Goal: Use online tool/utility: Utilize a website feature to perform a specific function

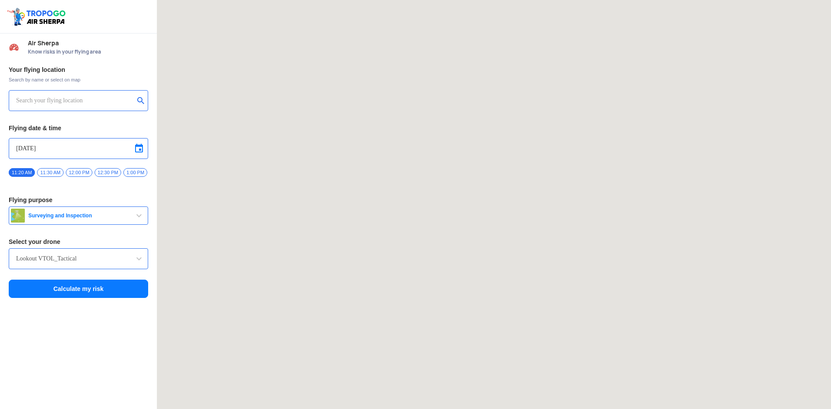
click at [71, 97] on input "text" at bounding box center [75, 100] width 118 height 10
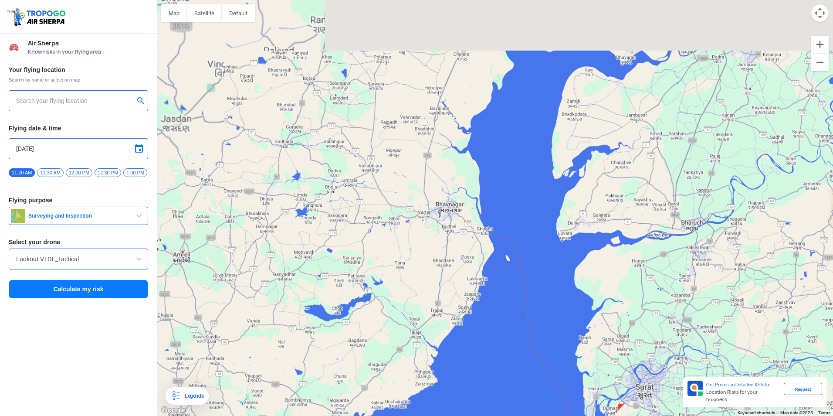
drag, startPoint x: 362, startPoint y: 120, endPoint x: 518, endPoint y: 282, distance: 224.9
click at [518, 282] on div at bounding box center [495, 208] width 676 height 416
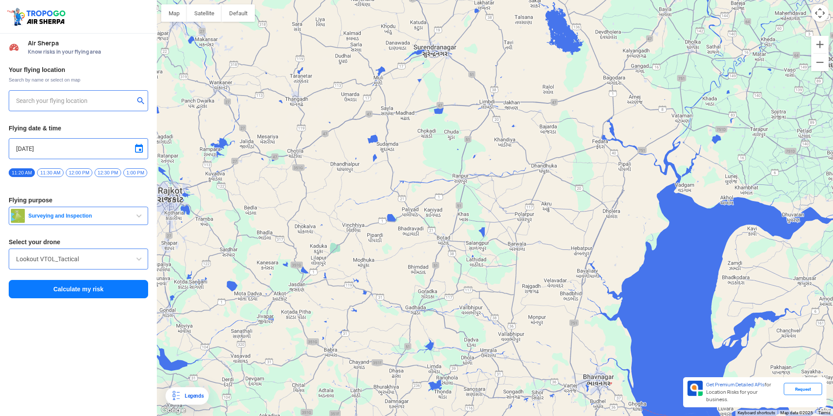
drag, startPoint x: 368, startPoint y: 142, endPoint x: 486, endPoint y: 281, distance: 182.1
click at [486, 281] on div at bounding box center [495, 208] width 676 height 416
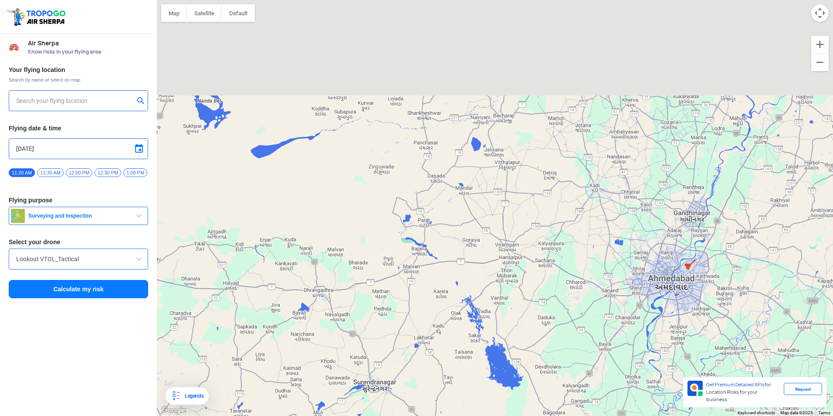
drag, startPoint x: 406, startPoint y: 99, endPoint x: 343, endPoint y: 418, distance: 324.9
click at [343, 409] on html "Location Risk Score Air Sherpa Know risks in your flying area Your flying locat…" at bounding box center [416, 208] width 833 height 416
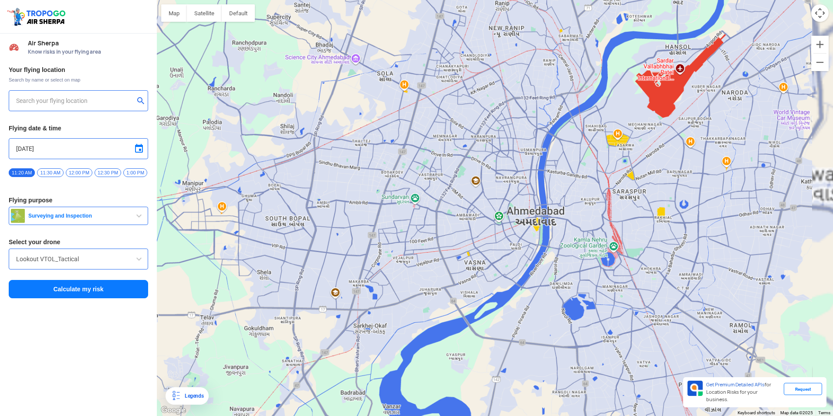
drag, startPoint x: 636, startPoint y: 274, endPoint x: 589, endPoint y: 278, distance: 47.2
click at [589, 278] on div at bounding box center [495, 208] width 676 height 416
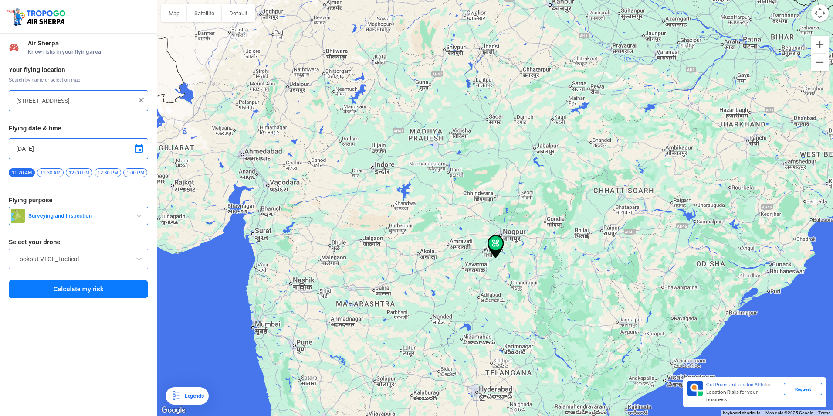
drag, startPoint x: 335, startPoint y: 173, endPoint x: 658, endPoint y: 264, distance: 336.3
click at [658, 264] on div at bounding box center [495, 208] width 676 height 416
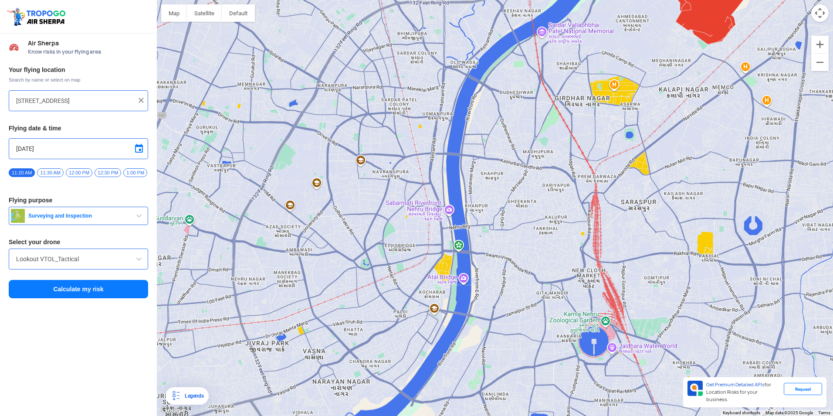
drag, startPoint x: 399, startPoint y: 305, endPoint x: 427, endPoint y: 210, distance: 99.5
click at [427, 210] on div at bounding box center [495, 208] width 676 height 416
click at [444, 269] on div at bounding box center [495, 208] width 676 height 416
type input "[GEOGRAPHIC_DATA], [GEOGRAPHIC_DATA]"
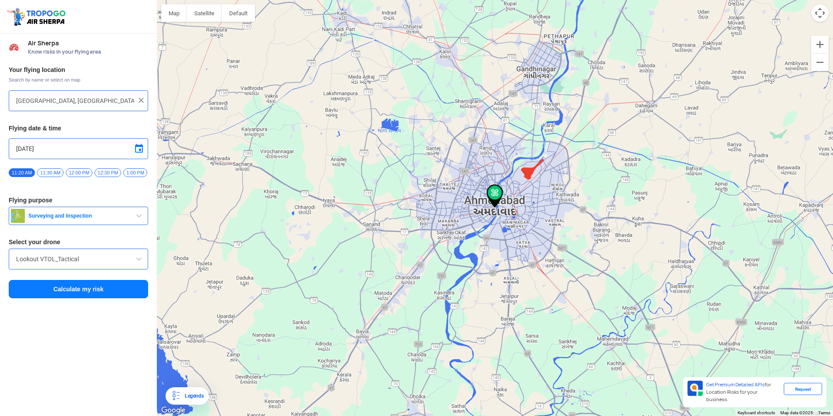
click at [498, 192] on img at bounding box center [495, 196] width 17 height 24
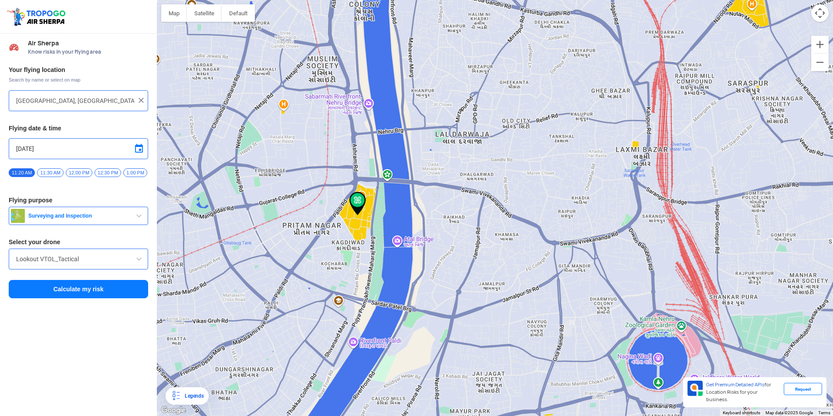
click at [94, 224] on button "Surveying and Inspection" at bounding box center [78, 216] width 139 height 18
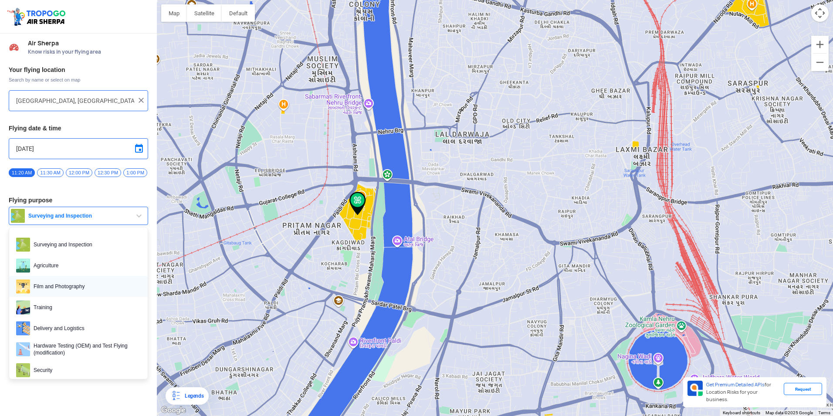
click at [92, 288] on span "Film and Photography" at bounding box center [85, 286] width 111 height 14
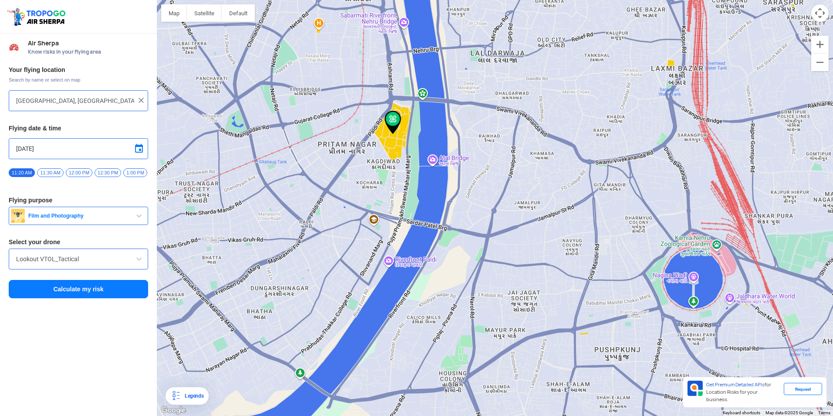
drag, startPoint x: 397, startPoint y: 254, endPoint x: 438, endPoint y: 163, distance: 100.5
click at [438, 163] on div at bounding box center [495, 208] width 676 height 416
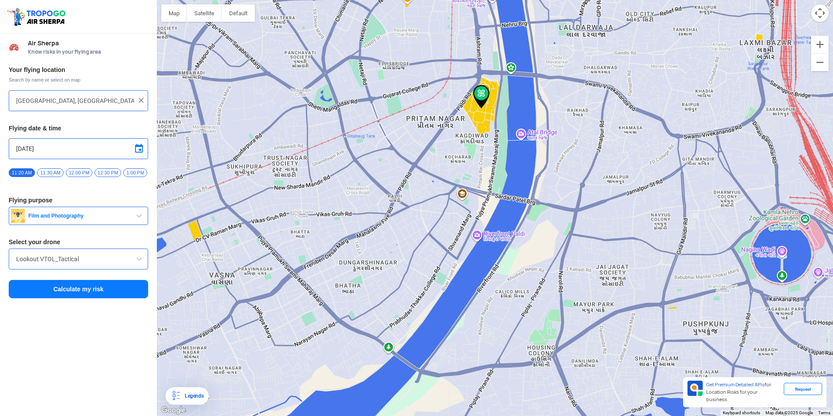
drag, startPoint x: 401, startPoint y: 109, endPoint x: 481, endPoint y: 104, distance: 79.9
click at [481, 104] on img at bounding box center [481, 97] width 17 height 24
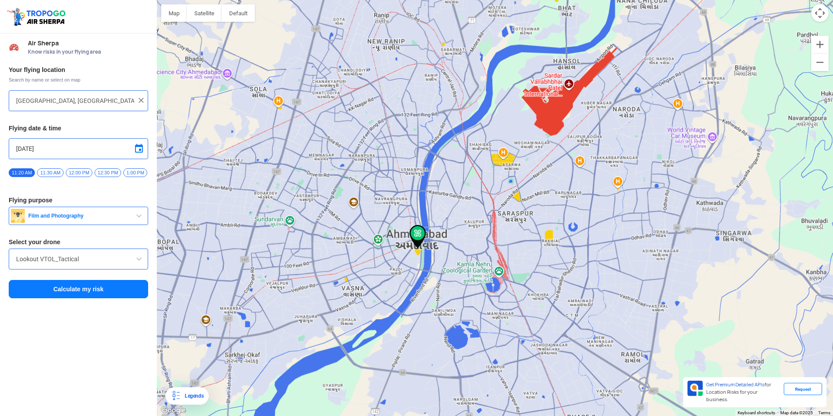
drag, startPoint x: 445, startPoint y: 256, endPoint x: 432, endPoint y: 283, distance: 30.4
click at [432, 283] on div at bounding box center [495, 208] width 676 height 416
click at [141, 149] on span at bounding box center [139, 148] width 10 height 10
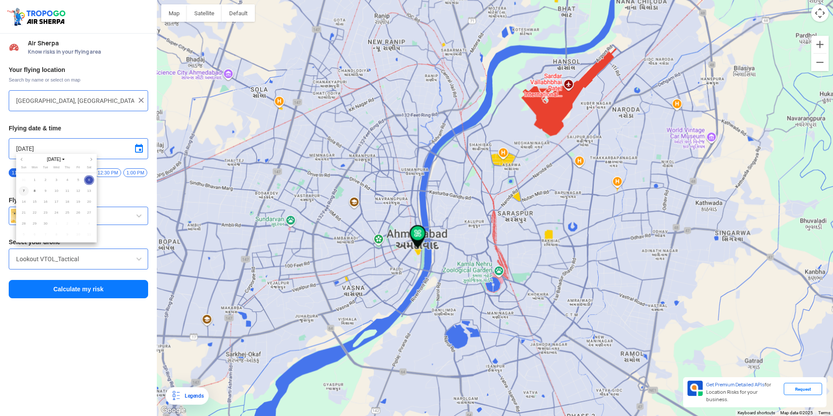
click at [22, 189] on span "7" at bounding box center [24, 191] width 10 height 10
type input "[DATE]"
click at [142, 100] on img at bounding box center [141, 100] width 9 height 9
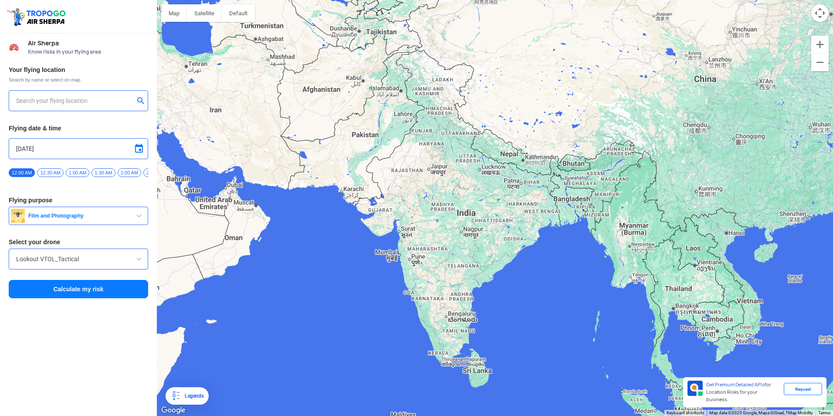
click at [95, 102] on input "text" at bounding box center [75, 100] width 118 height 10
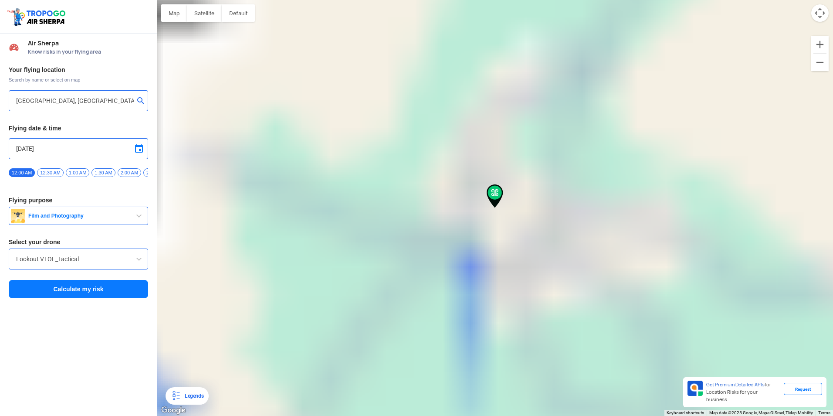
type input "[STREET_ADDRESS][PERSON_NAME]"
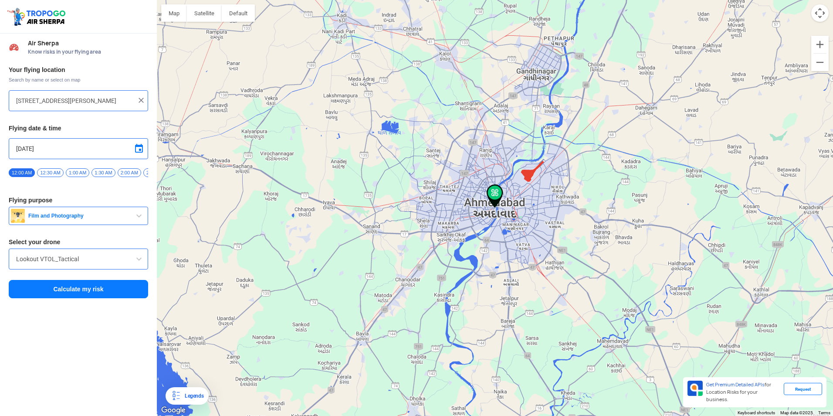
click at [139, 264] on span at bounding box center [139, 259] width 10 height 10
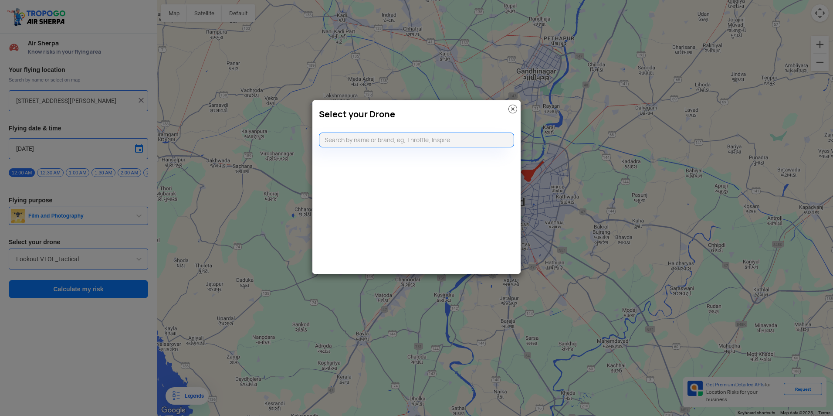
click at [139, 265] on modal-container "Select your Drone" at bounding box center [416, 208] width 833 height 416
click at [510, 109] on img at bounding box center [512, 109] width 9 height 9
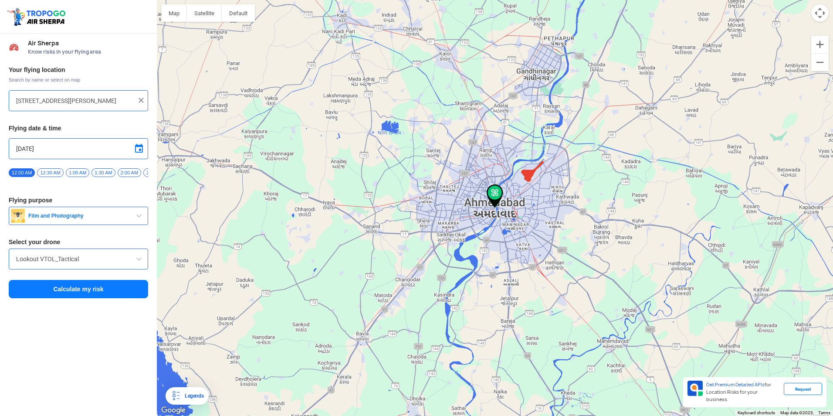
click at [97, 297] on button "Calculate my risk" at bounding box center [78, 289] width 139 height 18
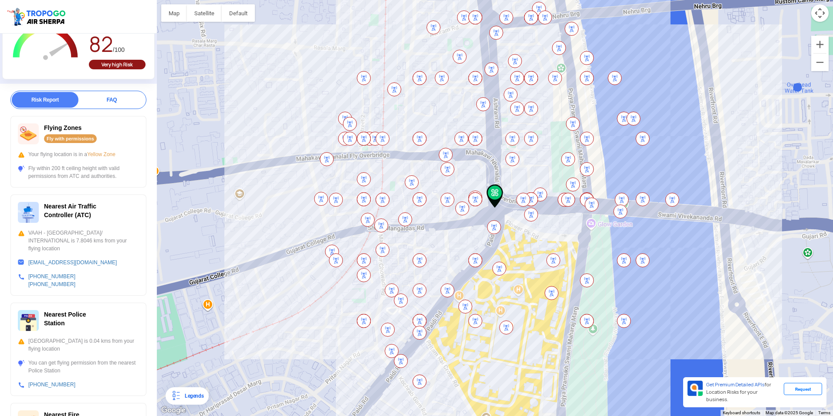
scroll to position [44, 0]
